Goal: Book appointment/travel/reservation

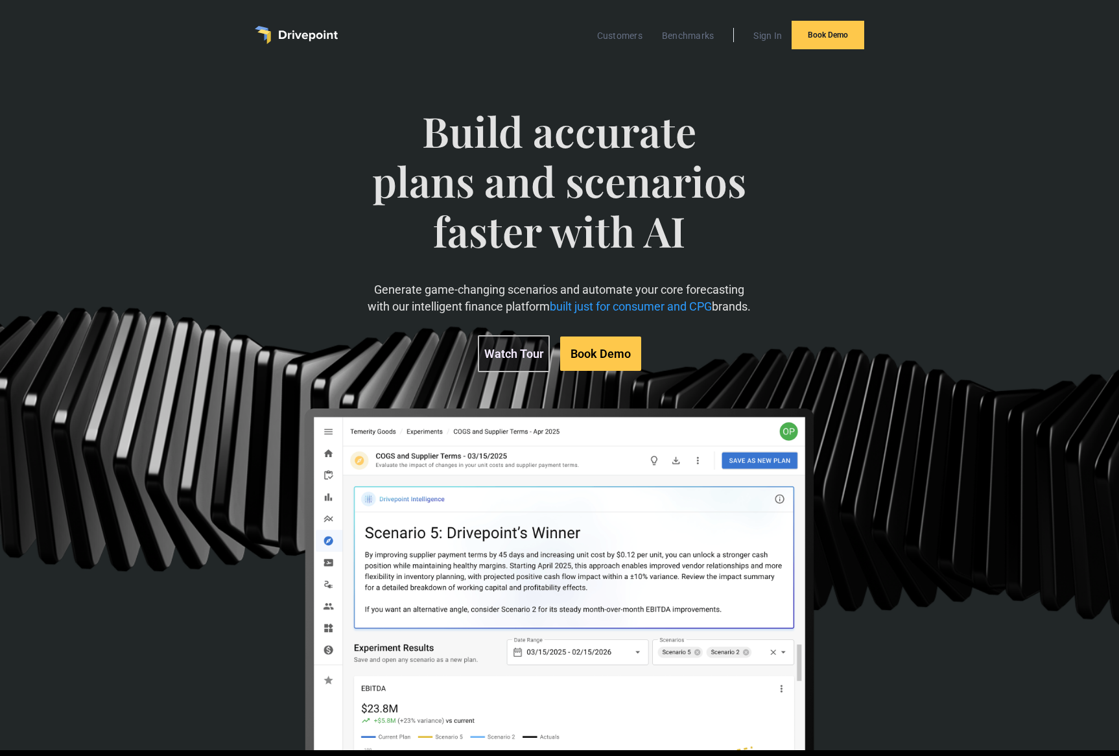
click at [303, 28] on img "home" at bounding box center [296, 35] width 83 height 18
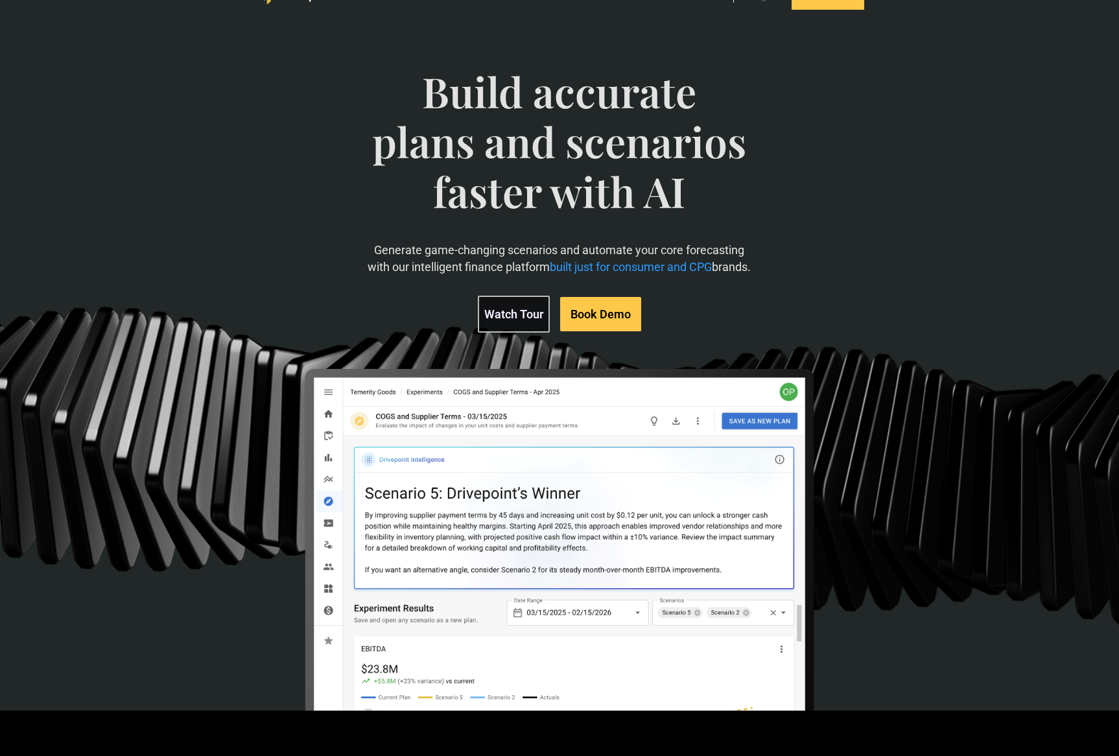
scroll to position [41, 0]
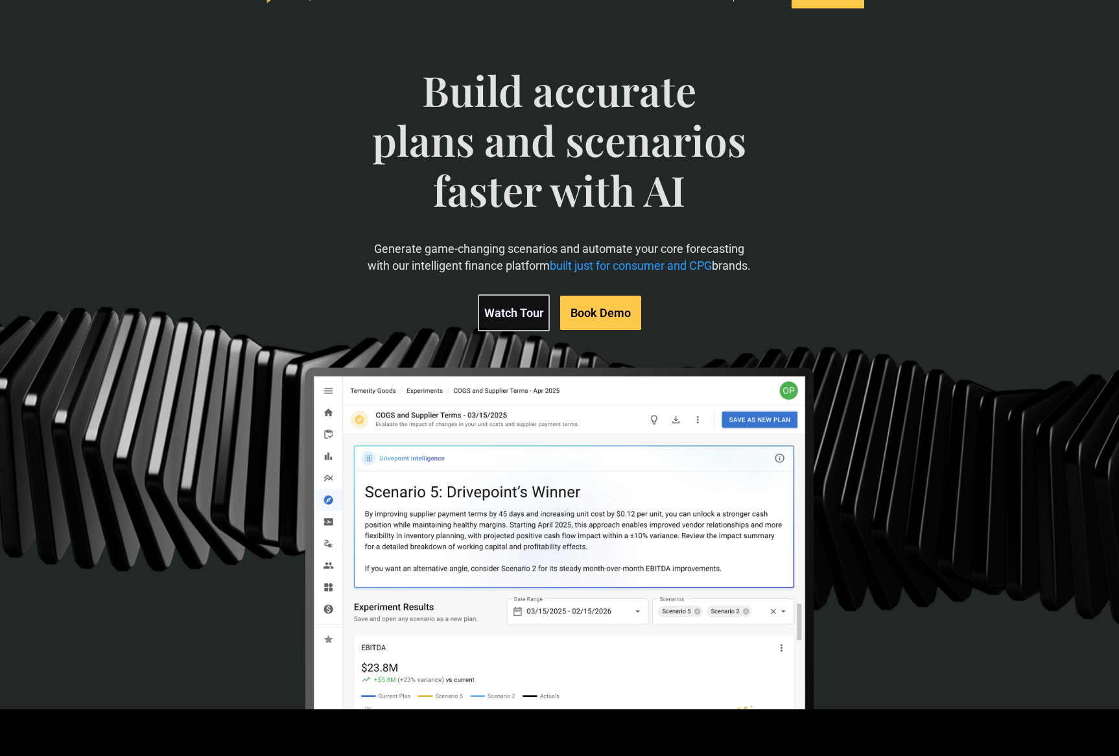
click at [604, 328] on link "Book Demo" at bounding box center [600, 313] width 81 height 34
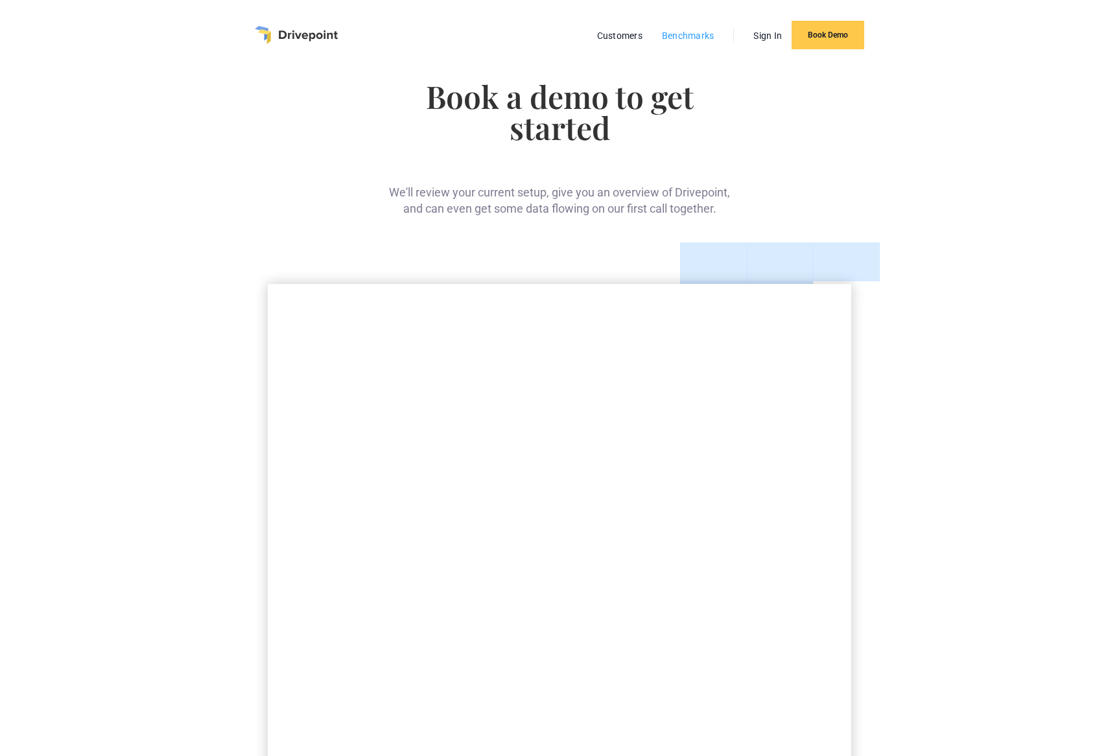
click at [689, 36] on link "Benchmarks" at bounding box center [687, 35] width 65 height 17
